Goal: Task Accomplishment & Management: Manage account settings

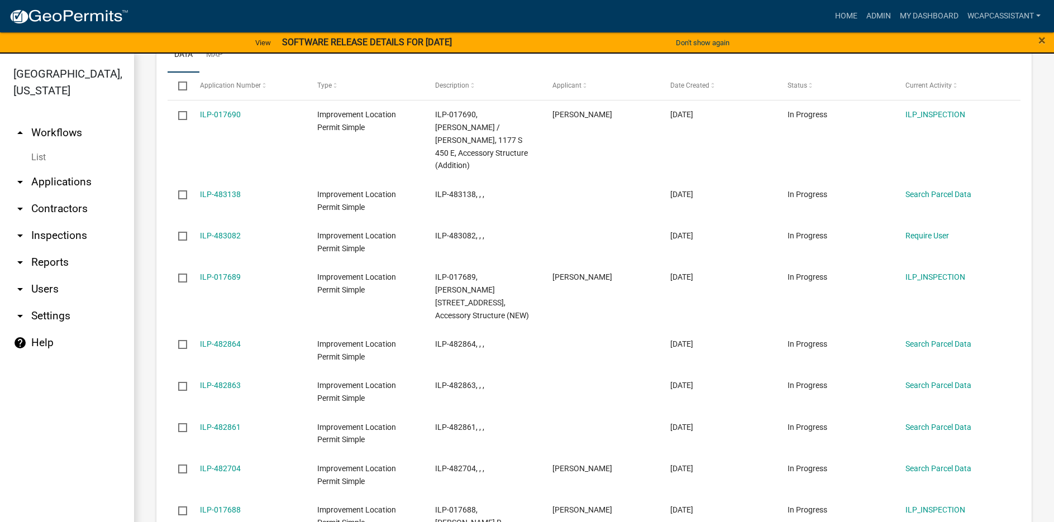
scroll to position [1342, 0]
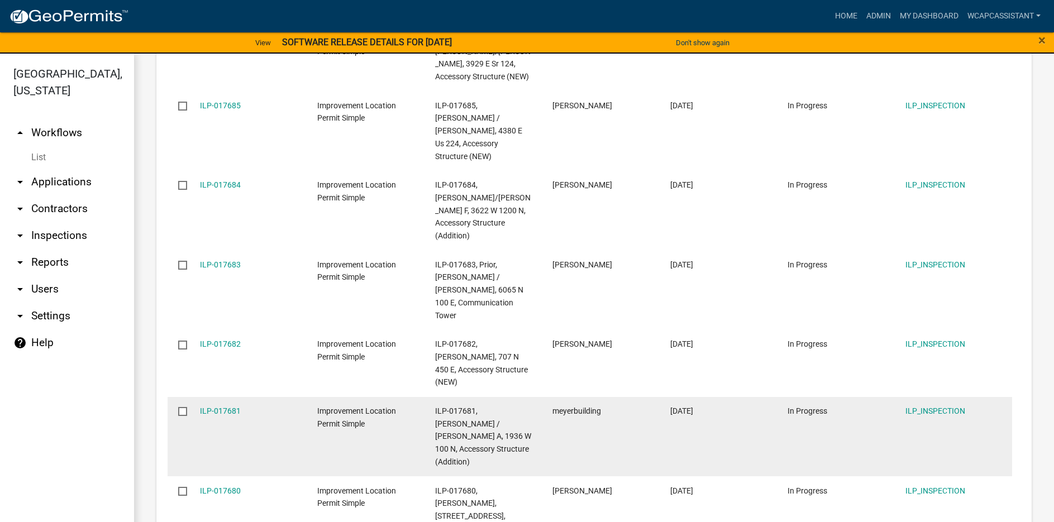
scroll to position [13, 0]
